Goal: Navigation & Orientation: Find specific page/section

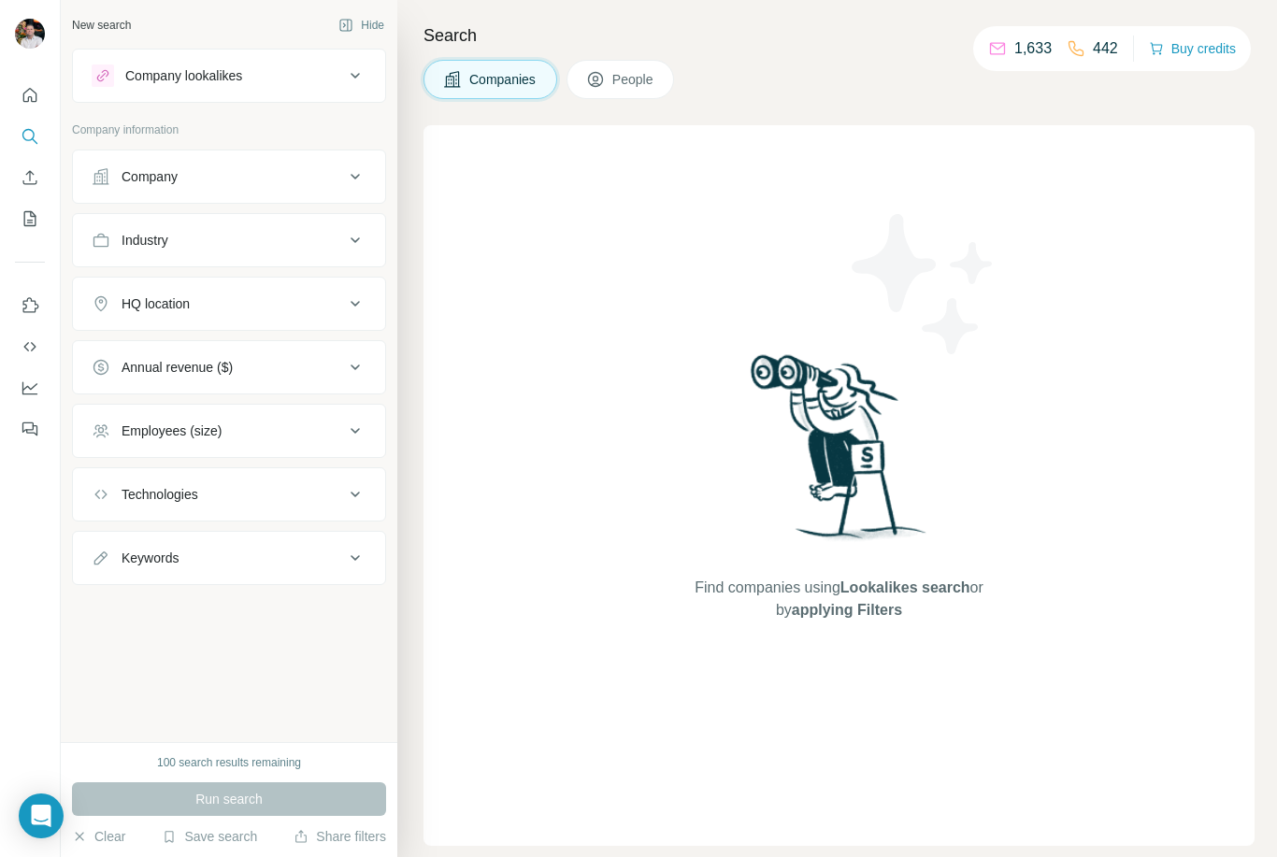
click at [1031, 26] on div "1,633 442 Buy credits" at bounding box center [1112, 48] width 278 height 45
click at [278, 72] on div "Company lookalikes" at bounding box center [218, 76] width 252 height 22
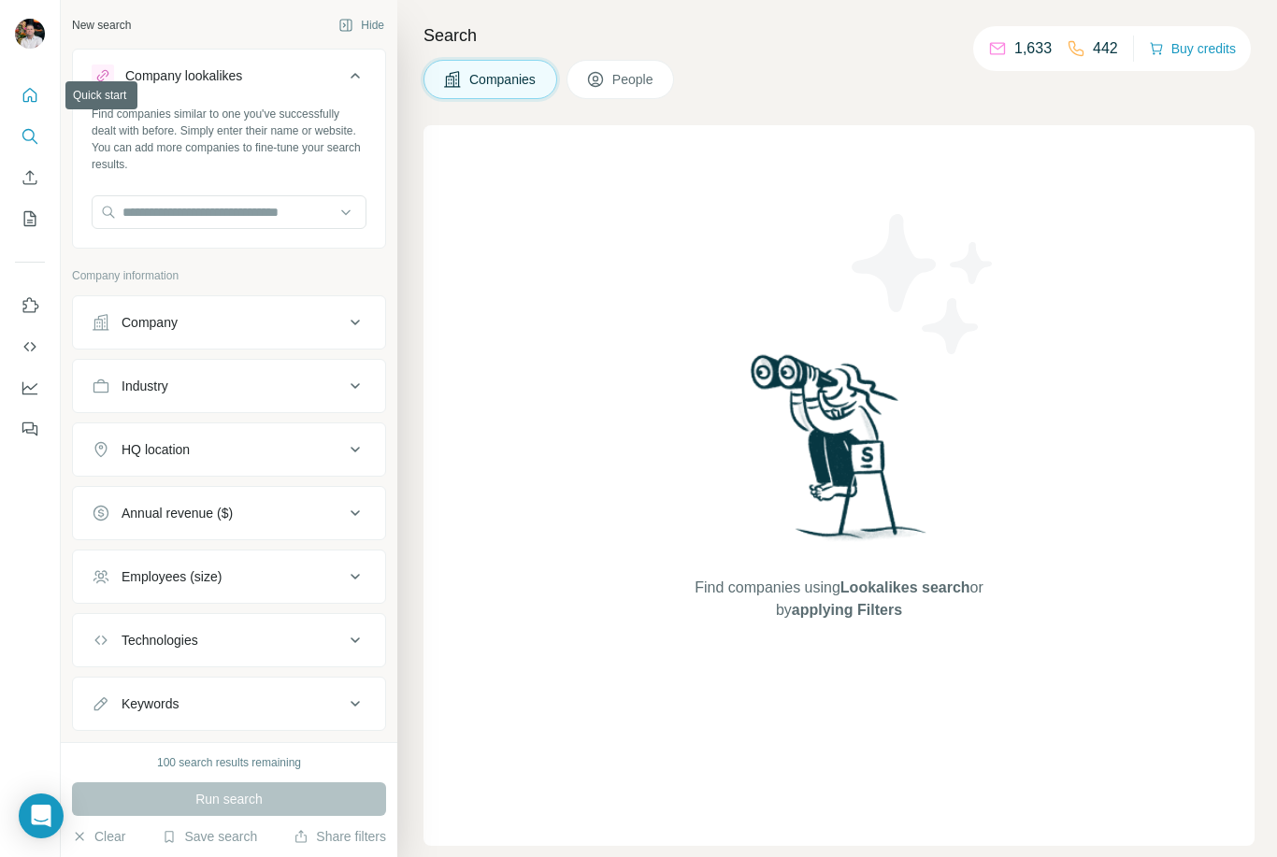
click at [33, 91] on icon "Quick start" at bounding box center [30, 95] width 14 height 14
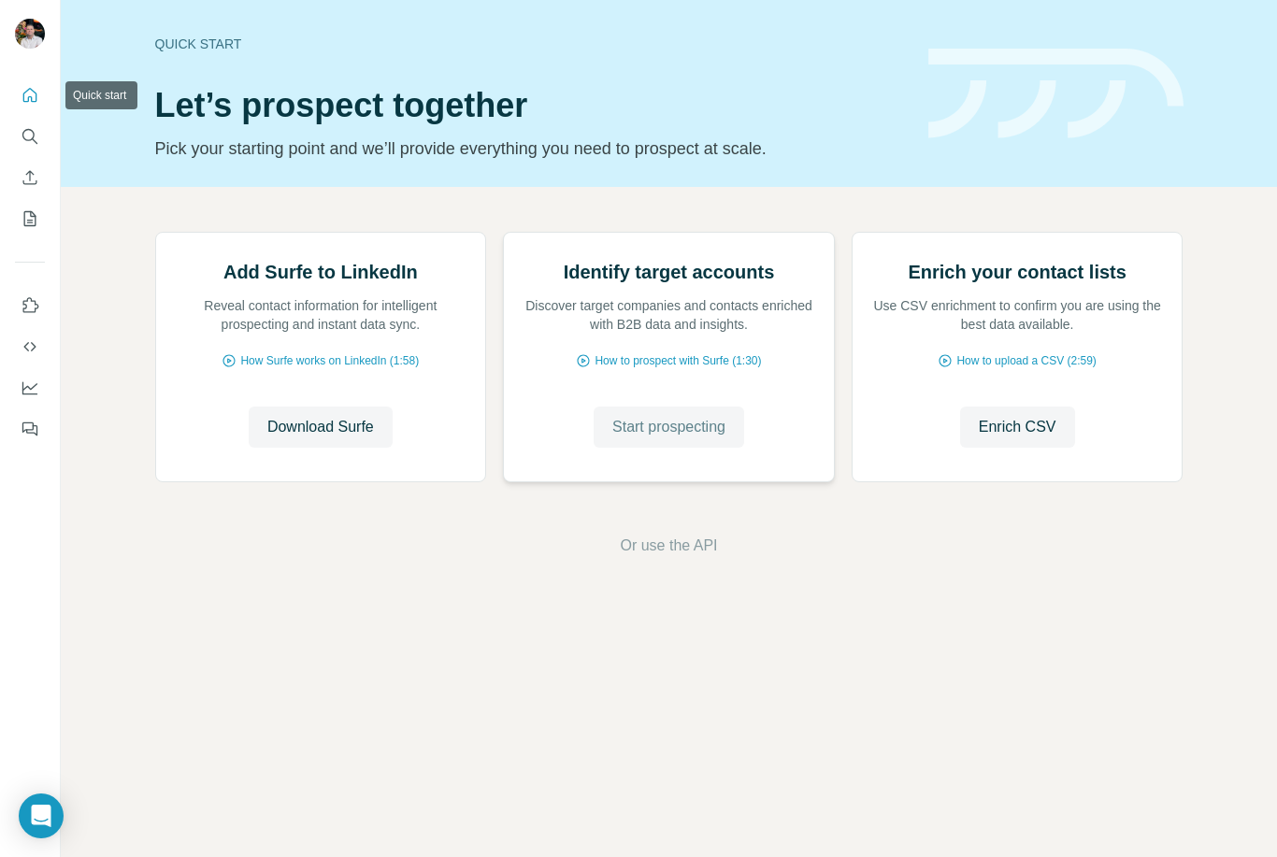
click at [689, 438] on span "Start prospecting" at bounding box center [668, 427] width 113 height 22
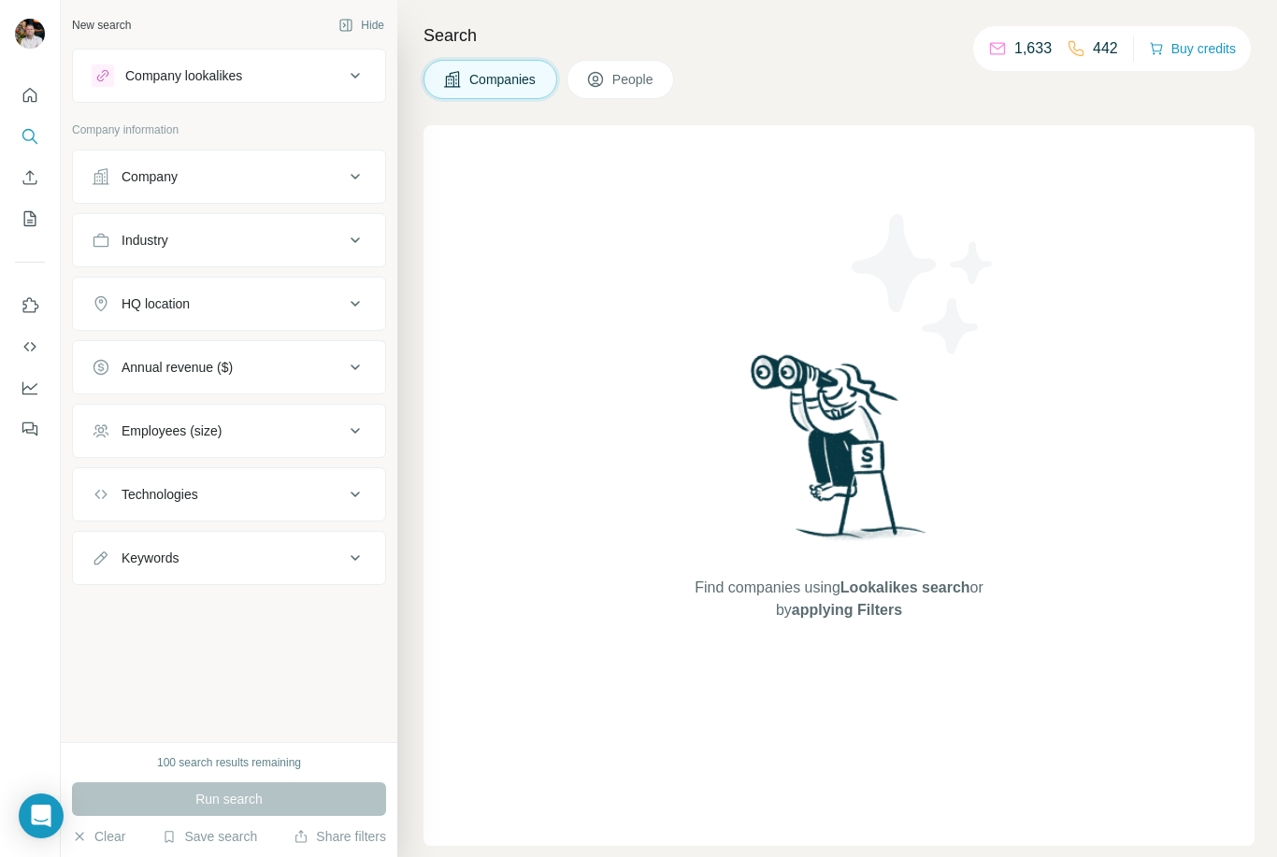
click at [647, 78] on span "People" at bounding box center [633, 79] width 43 height 19
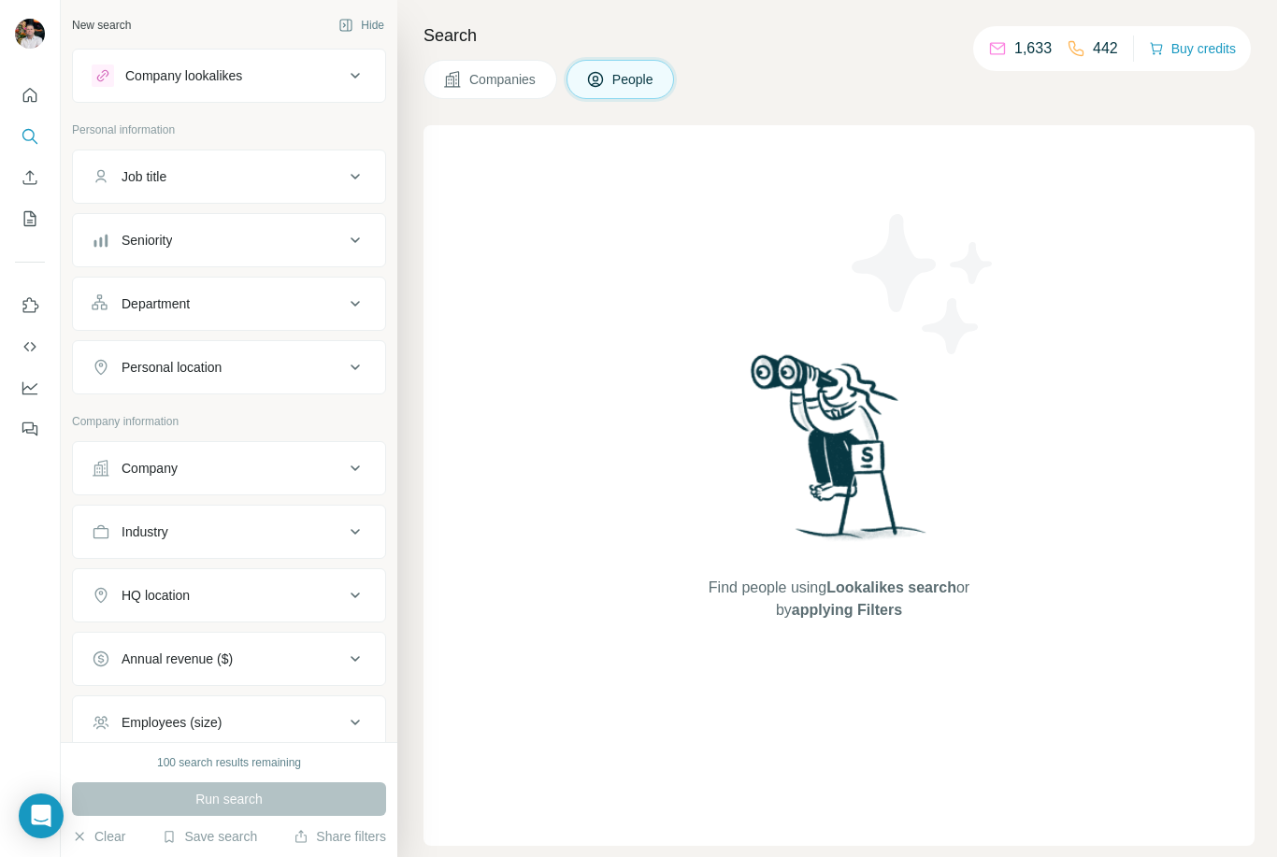
click at [129, 71] on div "Company lookalikes" at bounding box center [183, 75] width 117 height 19
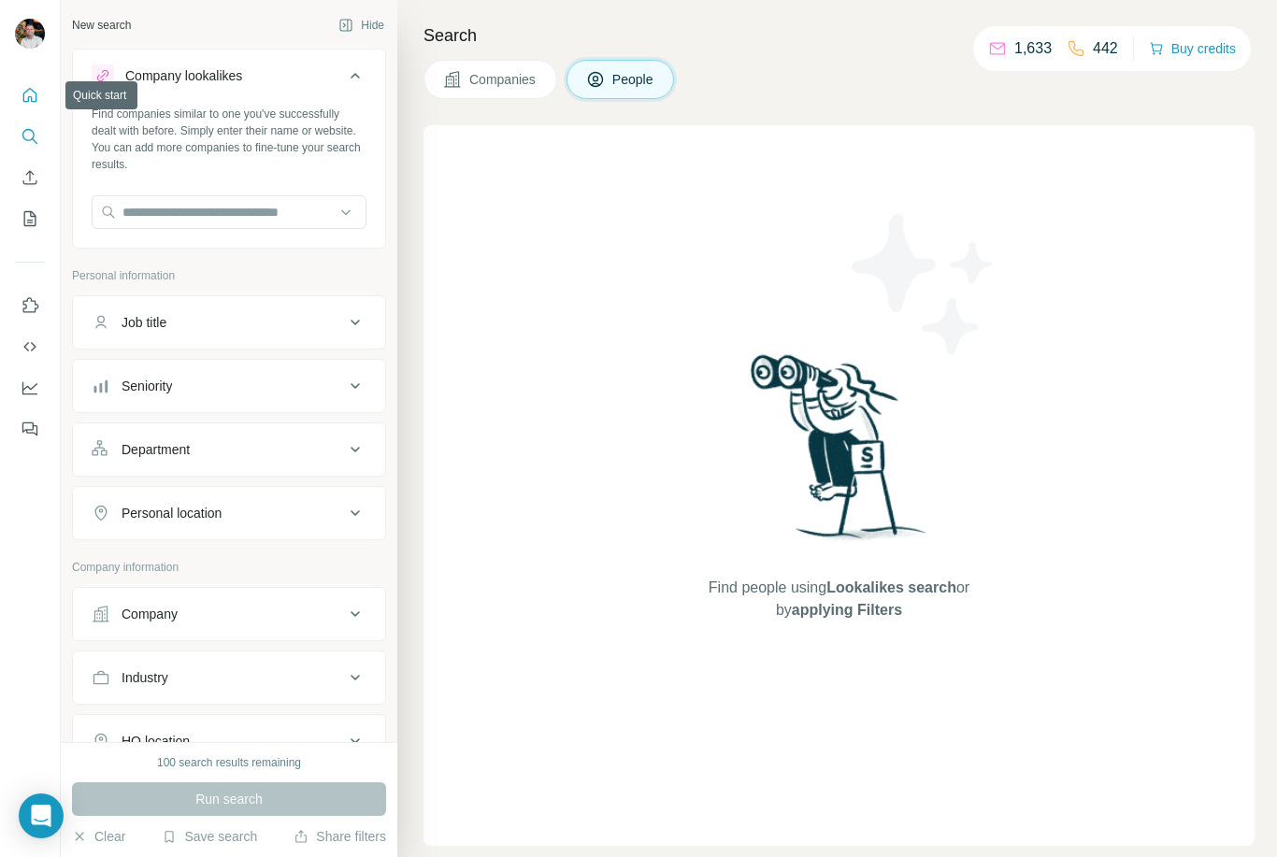
click at [32, 86] on icon "Quick start" at bounding box center [30, 95] width 19 height 19
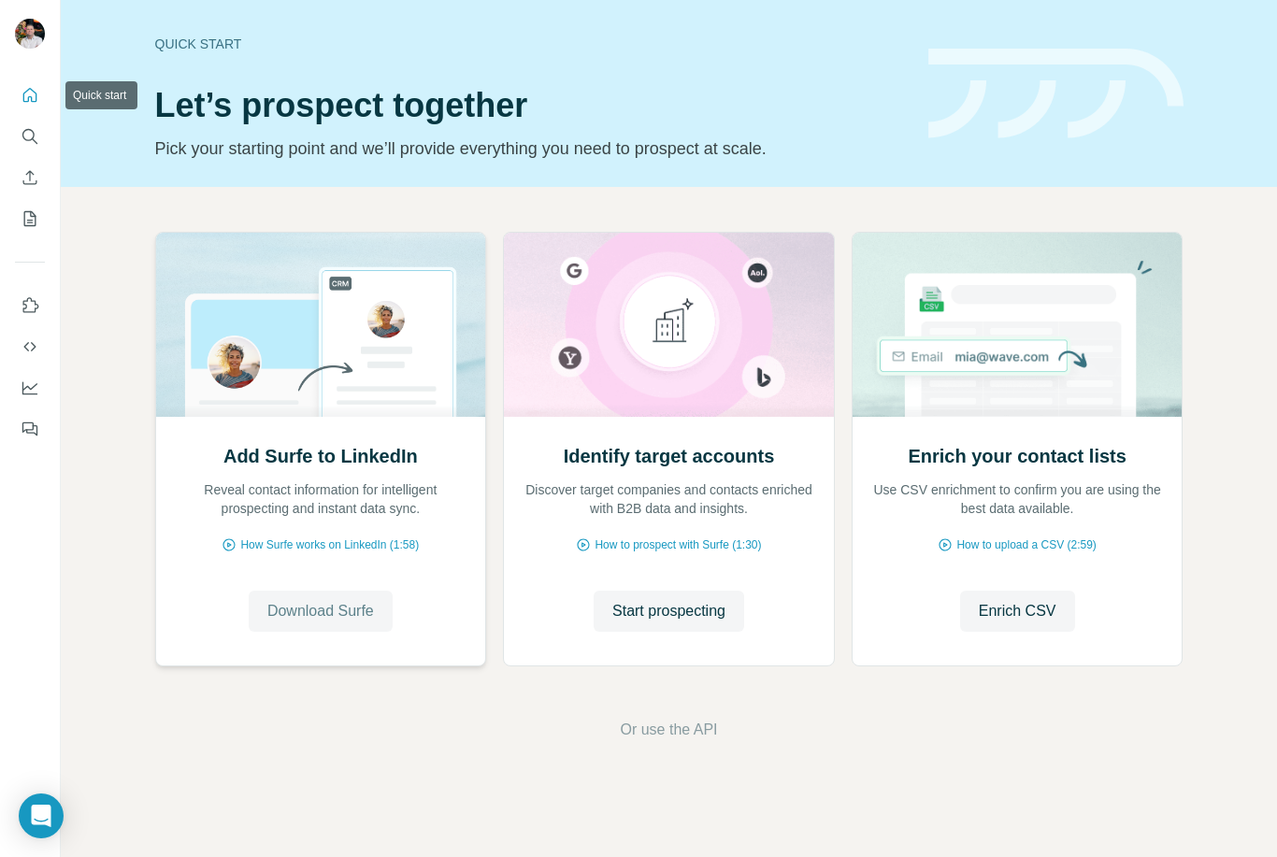
click at [324, 599] on button "Download Surfe" at bounding box center [321, 611] width 144 height 41
